Goal: Find specific page/section: Find specific page/section

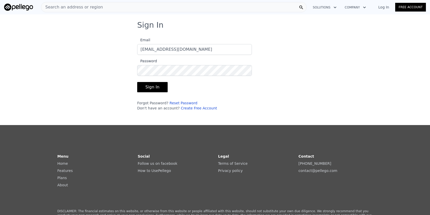
type input "[EMAIL_ADDRESS][DOMAIN_NAME]"
click at [137, 82] on button "Sign In" at bounding box center [152, 87] width 30 height 10
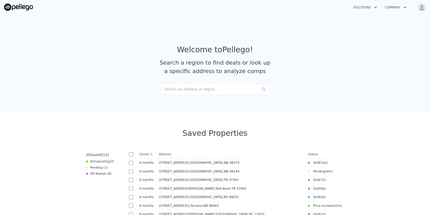
click at [183, 90] on div "Search an address or region..." at bounding box center [215, 88] width 110 height 11
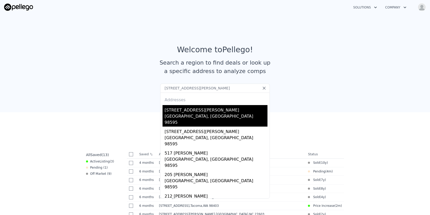
type input "[STREET_ADDRESS][PERSON_NAME]"
click at [189, 112] on div "[STREET_ADDRESS][PERSON_NAME]" at bounding box center [216, 109] width 103 height 8
